Goal: Information Seeking & Learning: Learn about a topic

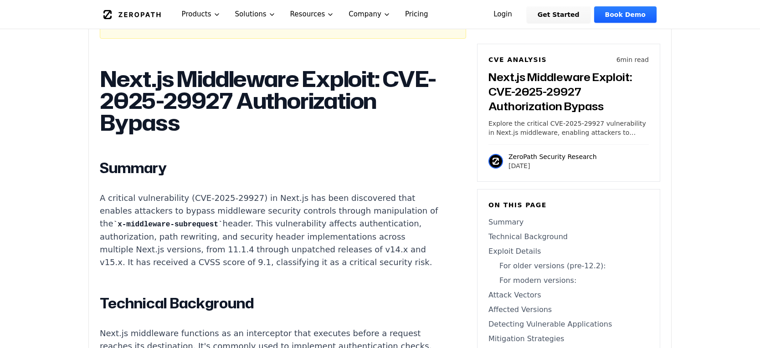
scroll to position [507, 0]
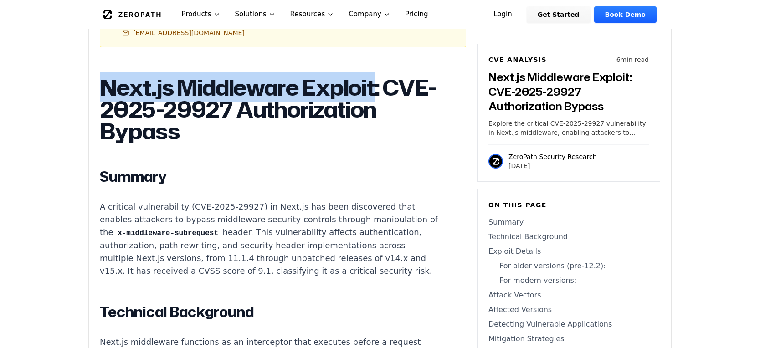
drag, startPoint x: 103, startPoint y: 49, endPoint x: 373, endPoint y: 117, distance: 278.4
click at [373, 117] on h1 "Next.js Middleware Exploit: CVE-2025-29927 Authorization Bypass" at bounding box center [269, 110] width 339 height 66
copy h1 "Next.js Middleware Exploit"
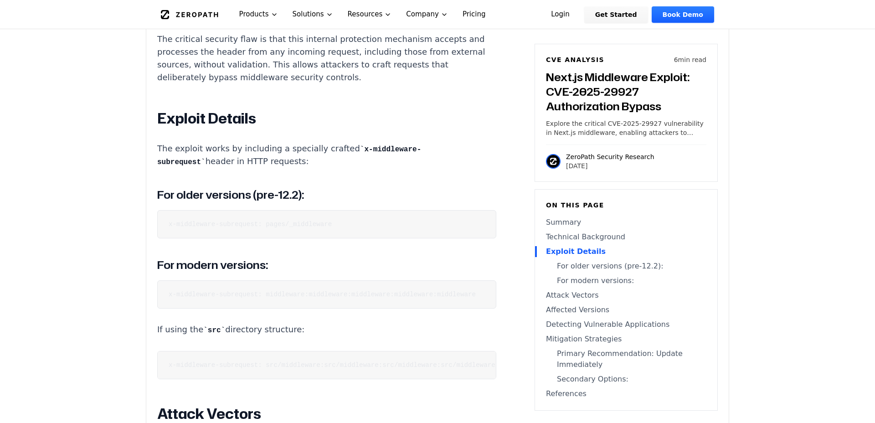
scroll to position [1073, 0]
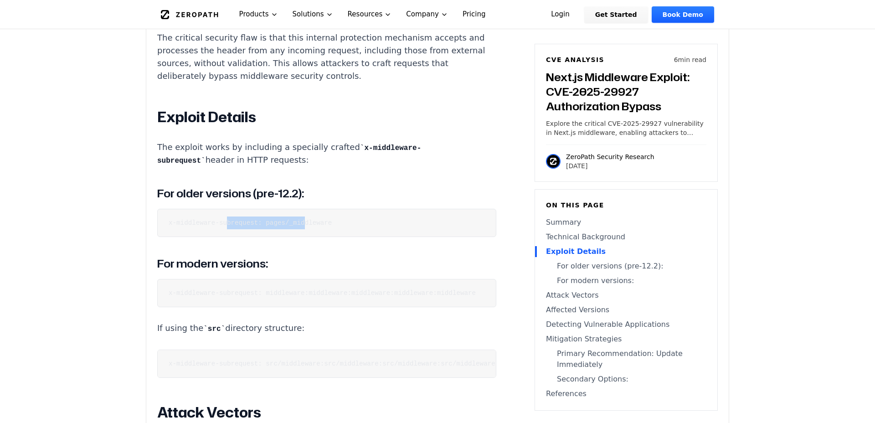
drag, startPoint x: 228, startPoint y: 219, endPoint x: 305, endPoint y: 216, distance: 77.1
click at [305, 219] on code "x-middleware-subrequest: pages/_middleware" at bounding box center [250, 222] width 163 height 7
click at [311, 229] on pre "x-middleware-subrequest: pages/_middleware" at bounding box center [326, 223] width 339 height 28
drag, startPoint x: 163, startPoint y: 218, endPoint x: 426, endPoint y: 217, distance: 263.5
click at [426, 217] on pre "x-middleware-subrequest: pages/_middleware" at bounding box center [326, 223] width 339 height 28
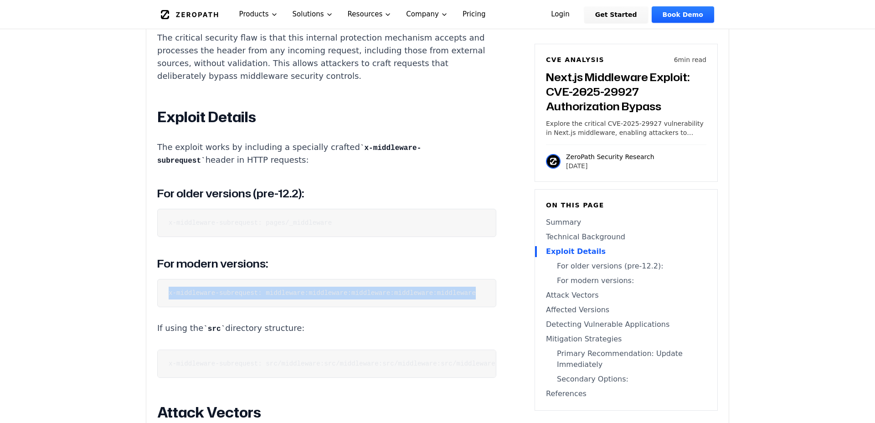
drag, startPoint x: 165, startPoint y: 289, endPoint x: 506, endPoint y: 290, distance: 340.9
click at [496, 290] on pre "x-middleware-subrequest: middleware:middleware:middleware:middleware:middleware" at bounding box center [326, 293] width 339 height 28
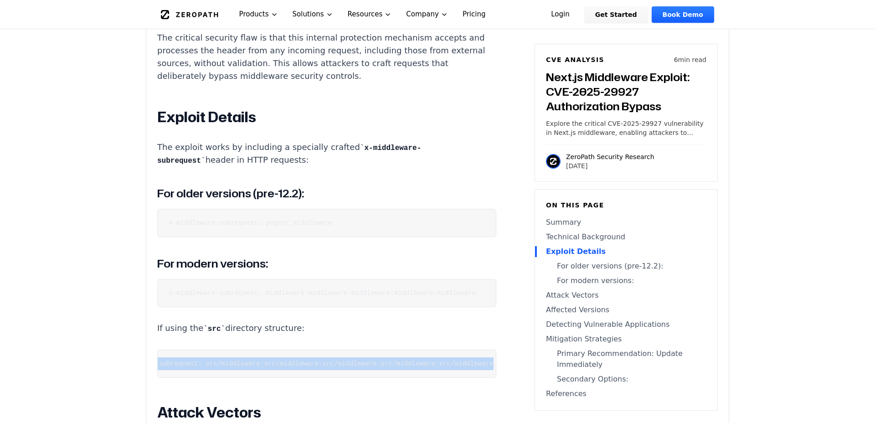
drag, startPoint x: 162, startPoint y: 361, endPoint x: 493, endPoint y: 360, distance: 330.9
click at [493, 348] on pre "x-middleware-subrequest: src/middleware:src/middleware:src/middleware:src/middl…" at bounding box center [326, 364] width 339 height 28
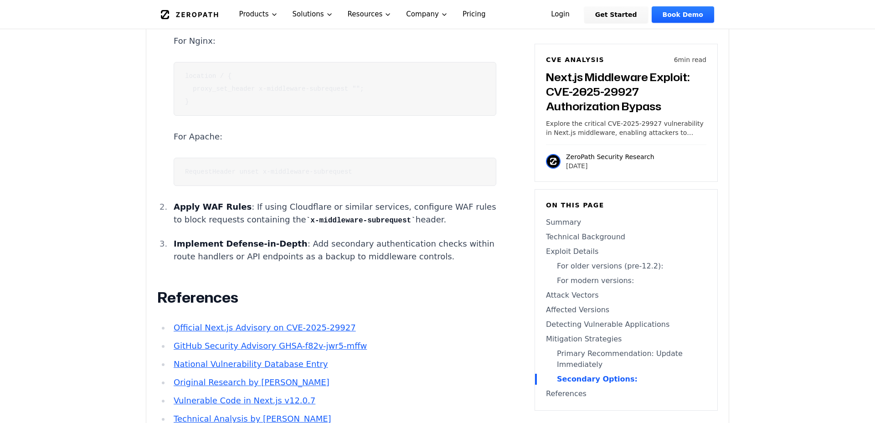
scroll to position [2583, 0]
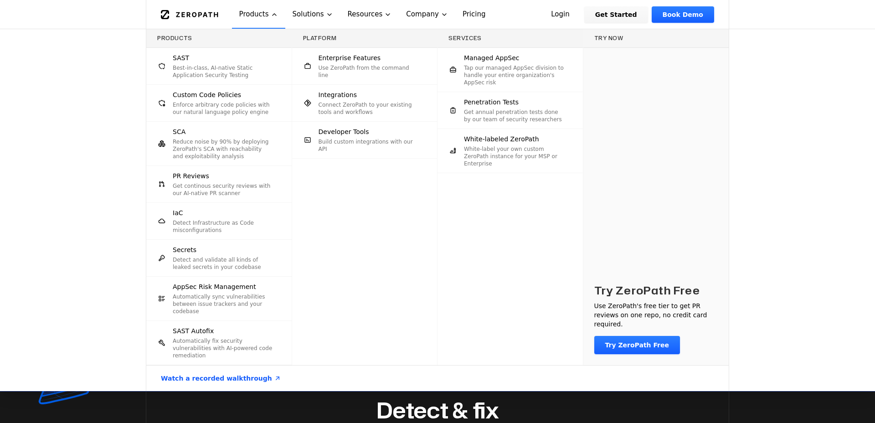
click at [64, 126] on div "Products SAST Best-in-class, AI-native Static Application Security Testing Cust…" at bounding box center [437, 210] width 875 height 362
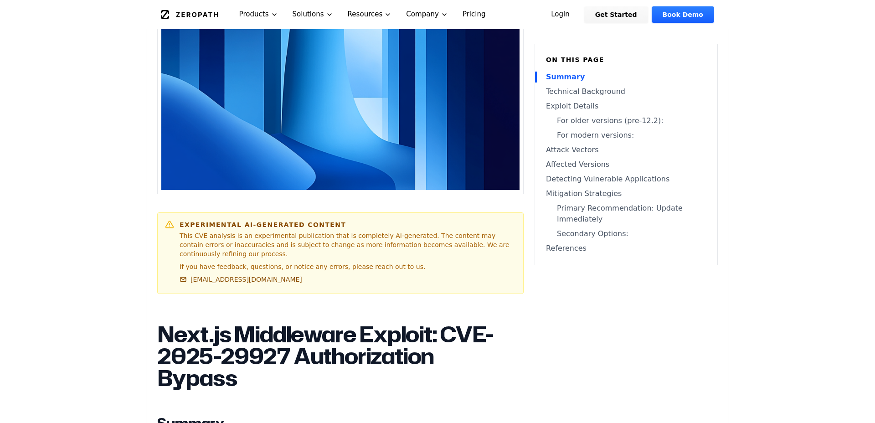
scroll to position [0, 0]
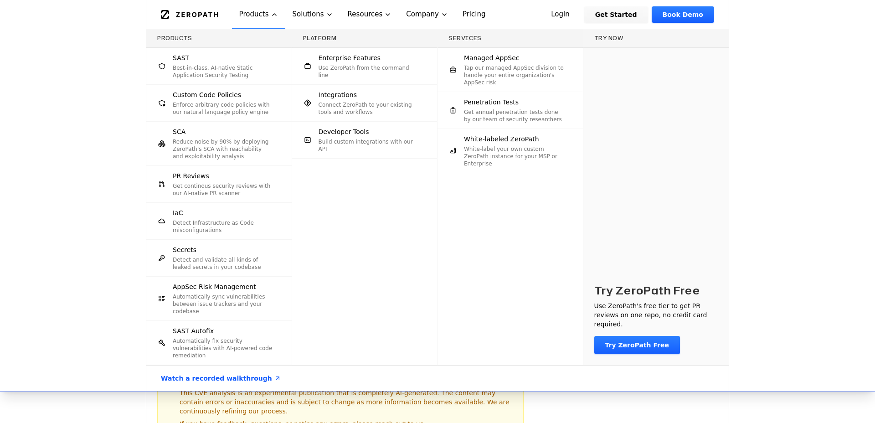
scroll to position [252, 0]
